Goal: Information Seeking & Learning: Learn about a topic

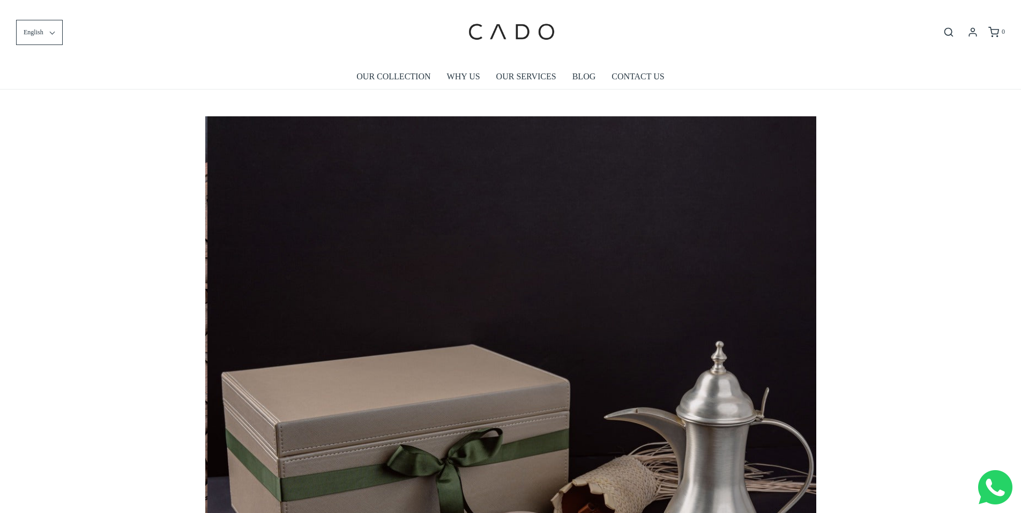
scroll to position [0, 3055]
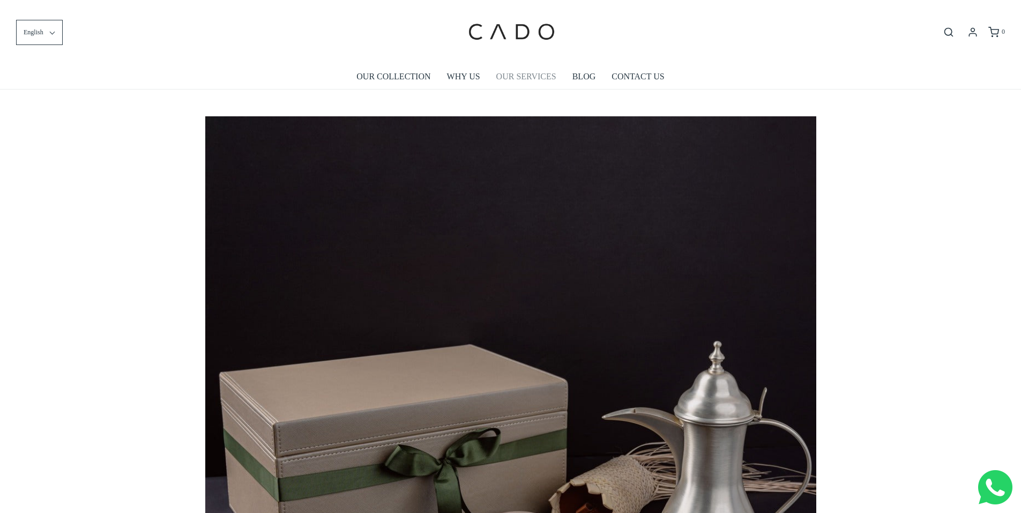
click at [531, 79] on link "OUR SERVICES" at bounding box center [526, 76] width 60 height 25
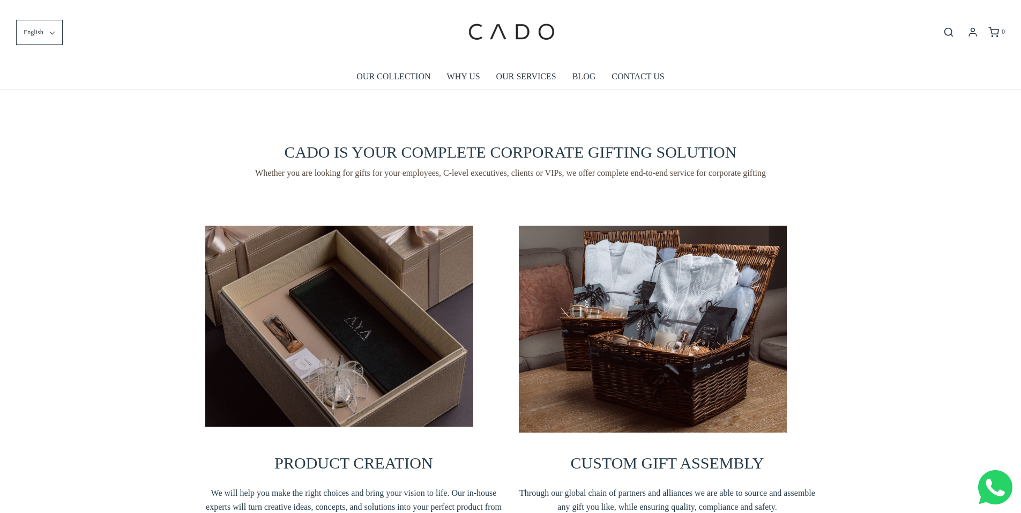
click at [310, 172] on span "Whether you are looking for gifts for your employees, C-level executives, clien…" at bounding box center [510, 173] width 611 height 13
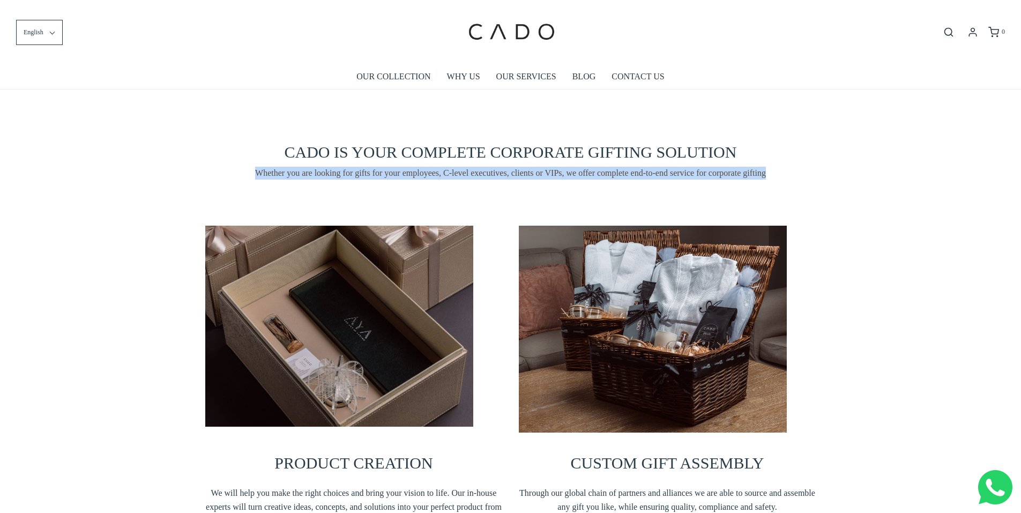
click at [310, 172] on span "Whether you are looking for gifts for your employees, C-level executives, clien…" at bounding box center [510, 173] width 611 height 13
